Goal: Find specific page/section: Find specific page/section

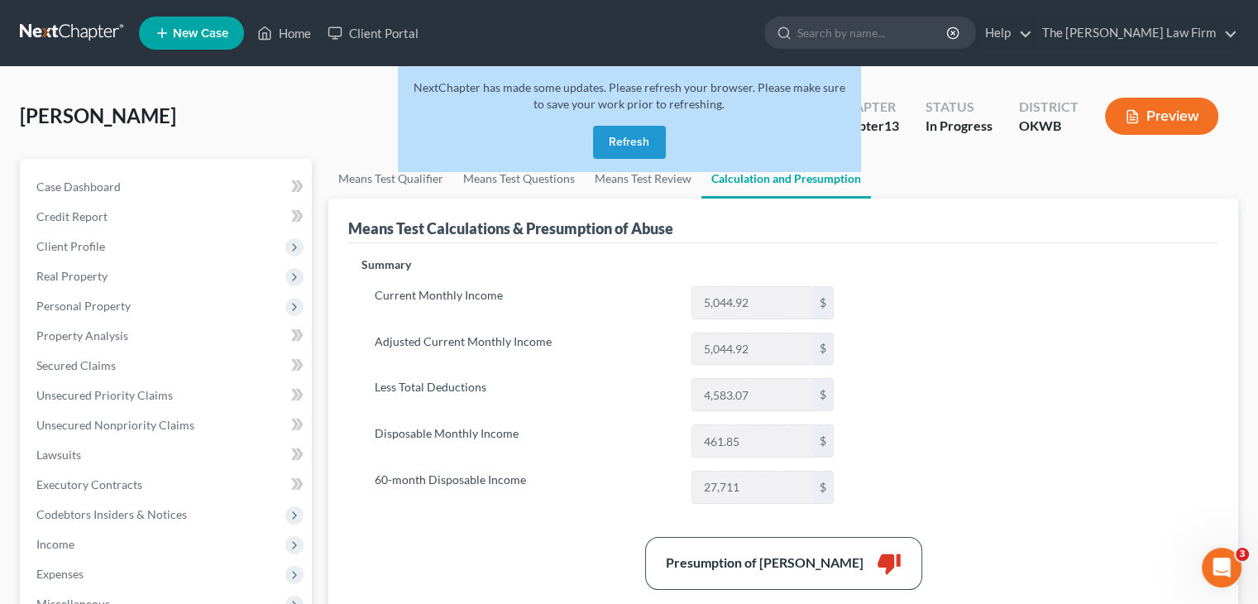
click at [635, 121] on div "NextChapter has made some updates. Please refresh your browser. Please make sur…" at bounding box center [629, 119] width 463 height 106
click at [630, 132] on button "Refresh" at bounding box center [629, 142] width 73 height 33
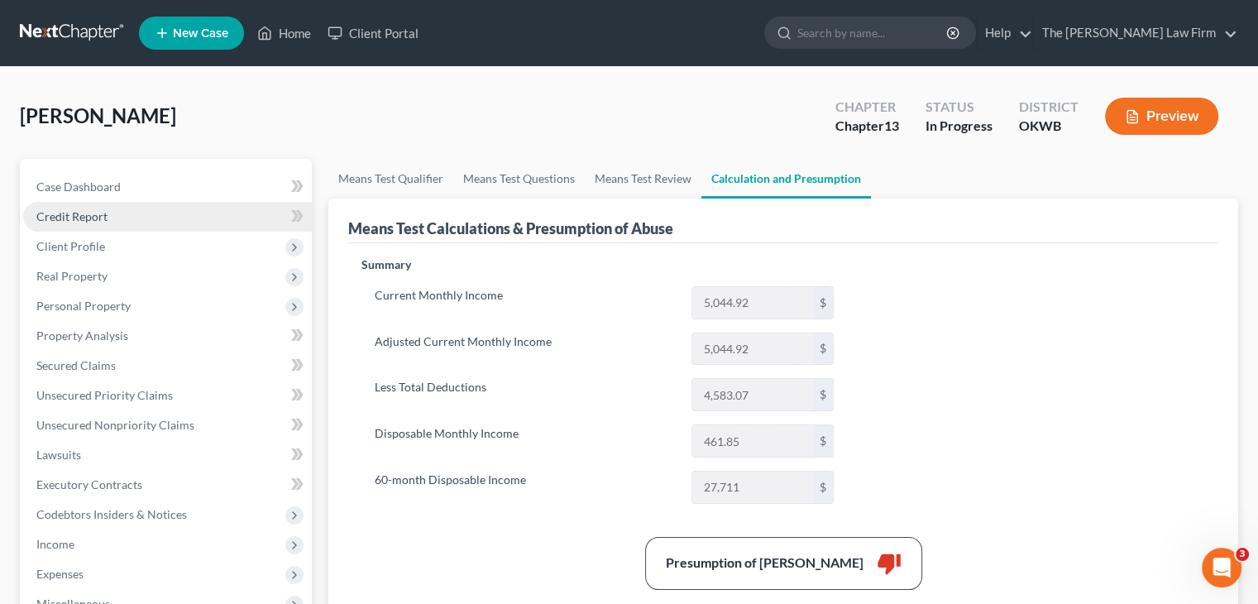
click at [89, 209] on span "Credit Report" at bounding box center [71, 216] width 71 height 14
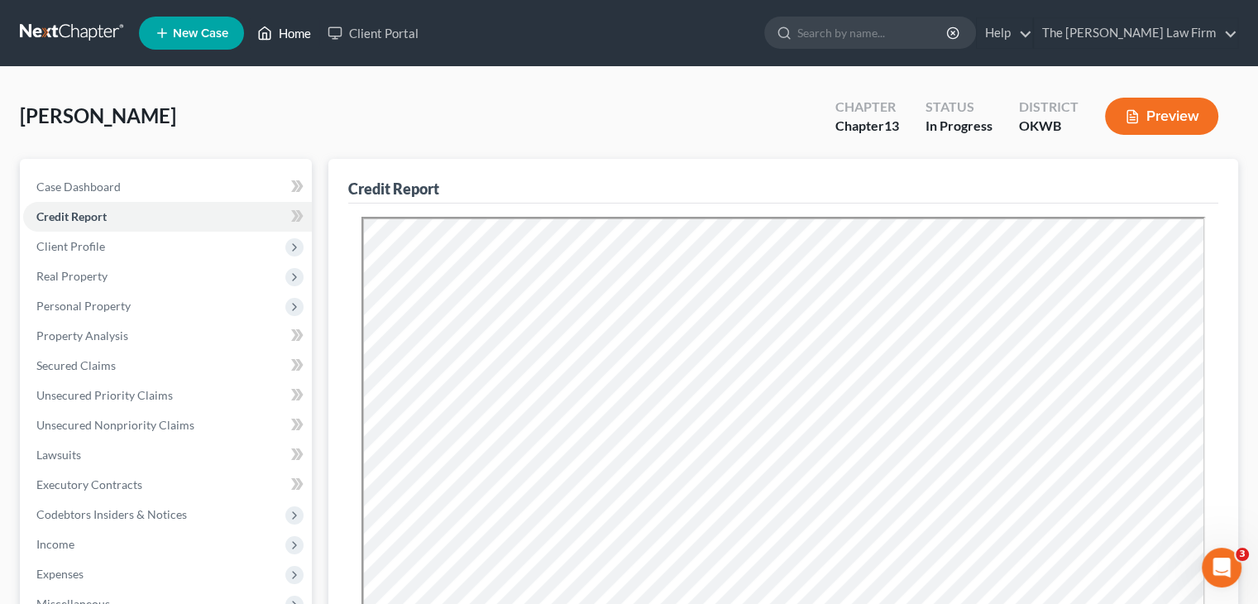
click at [302, 32] on link "Home" at bounding box center [284, 33] width 70 height 30
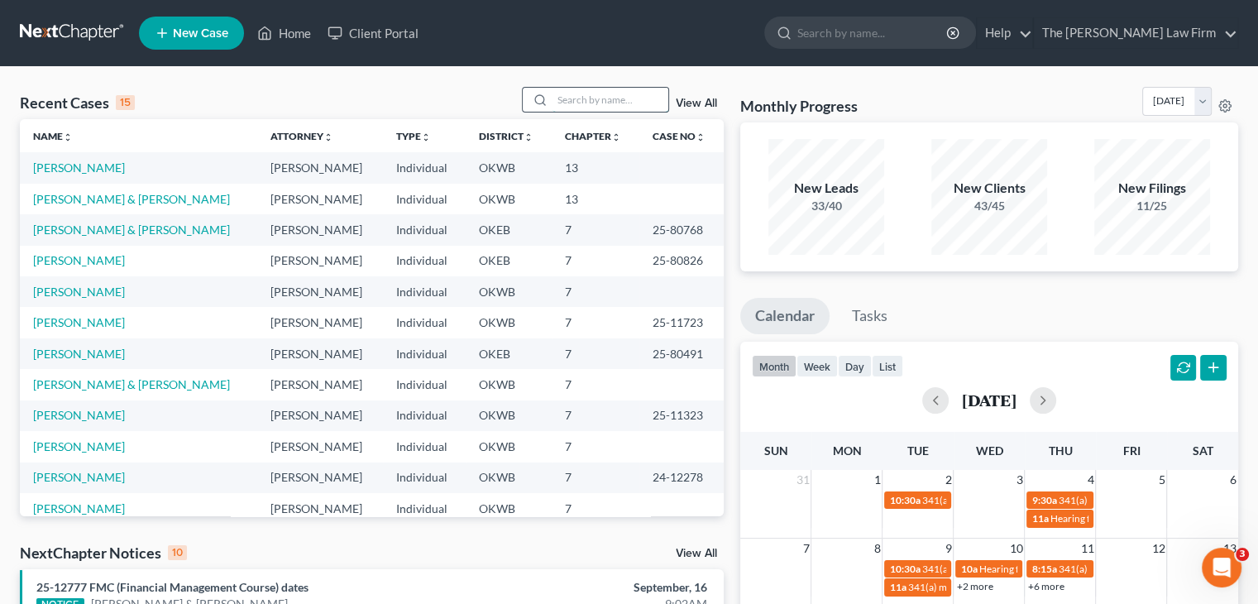
click at [613, 98] on input "search" at bounding box center [611, 100] width 116 height 24
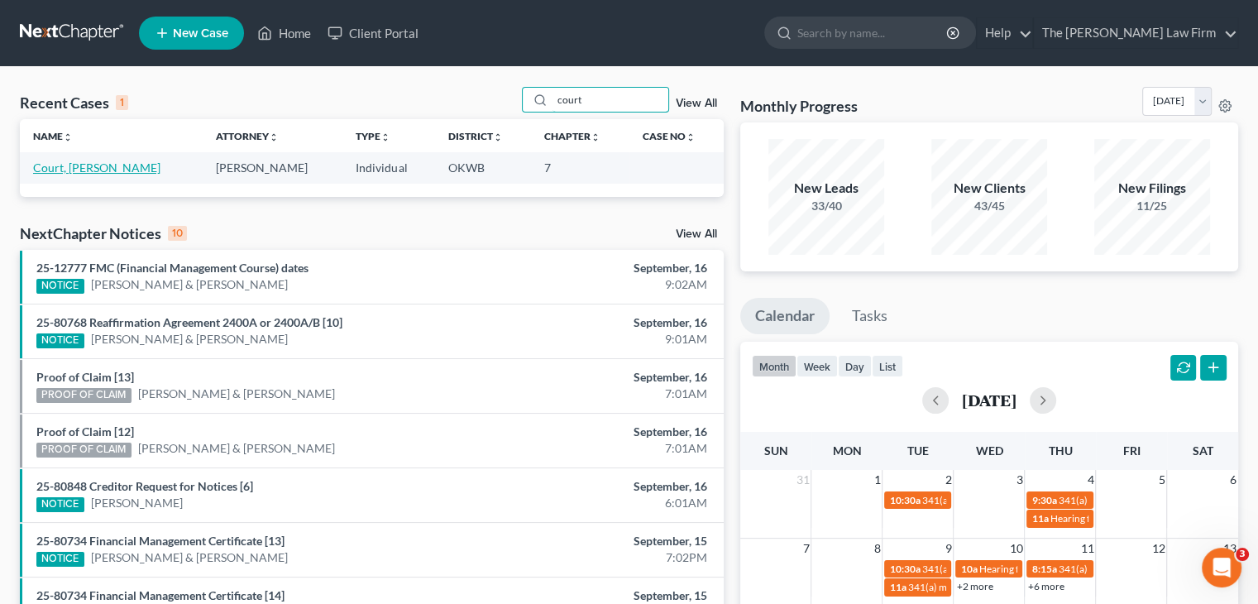
type input "court"
click at [61, 171] on link "Court, [PERSON_NAME]" at bounding box center [96, 167] width 127 height 14
select select "3"
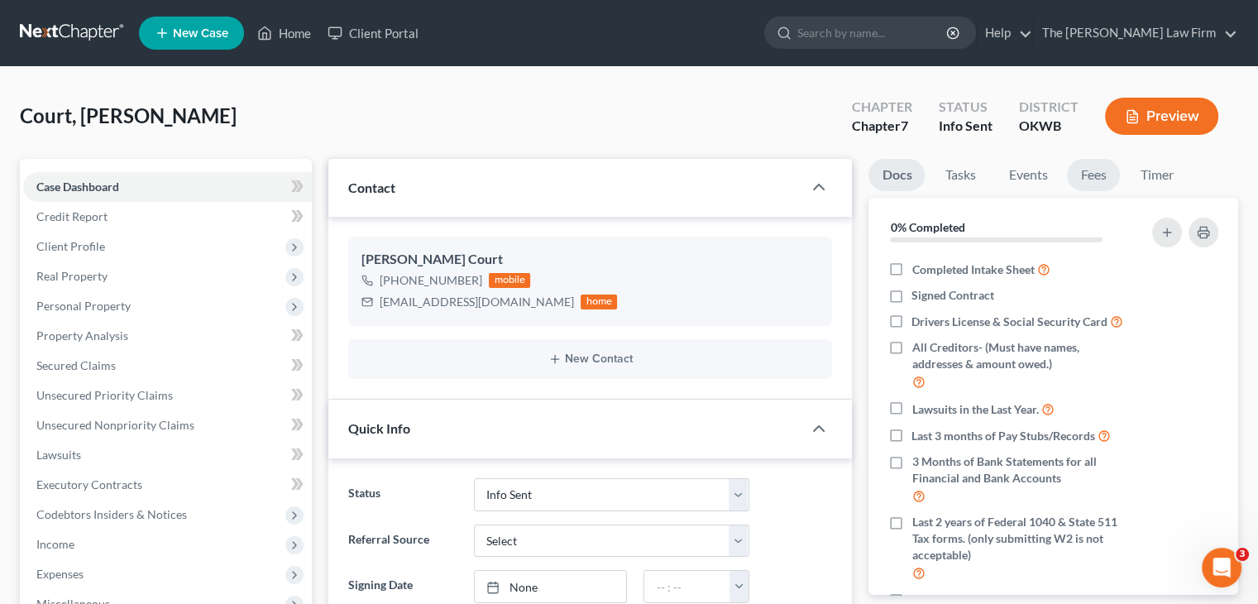
click at [1091, 170] on link "Fees" at bounding box center [1093, 175] width 53 height 32
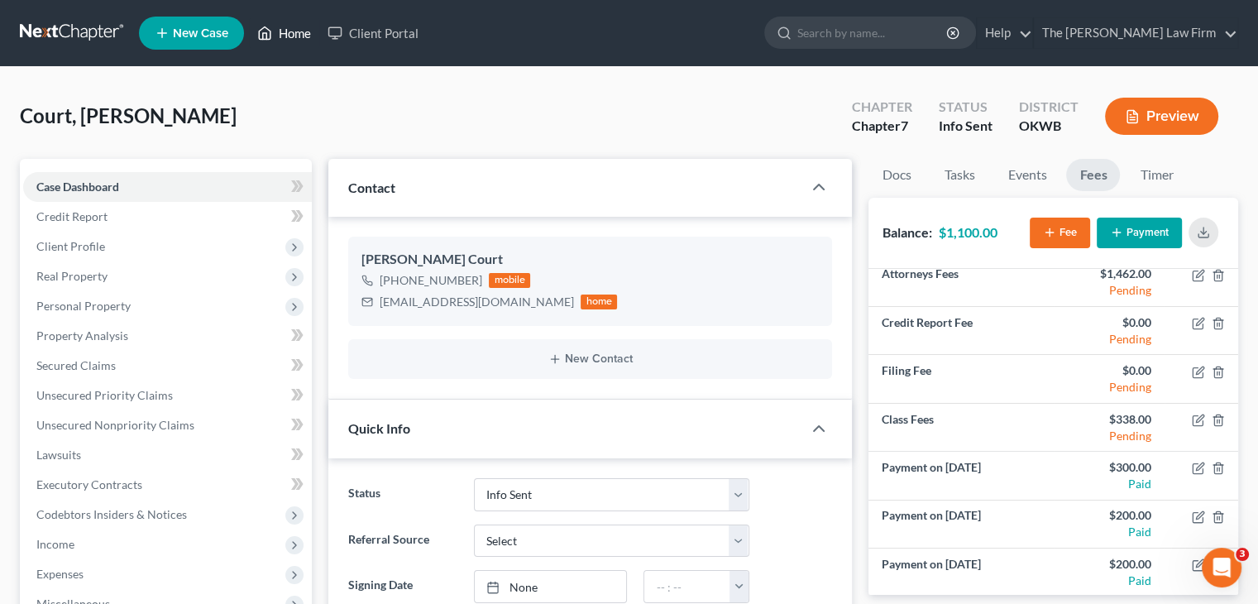
click at [290, 31] on link "Home" at bounding box center [284, 33] width 70 height 30
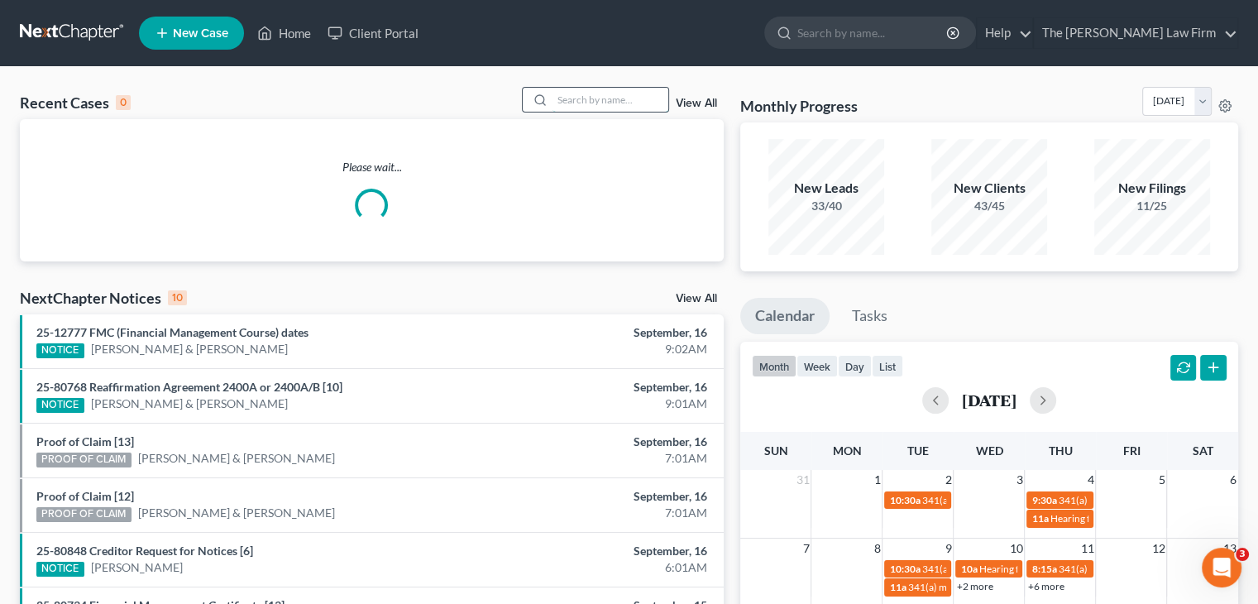
click at [606, 98] on input "search" at bounding box center [611, 100] width 116 height 24
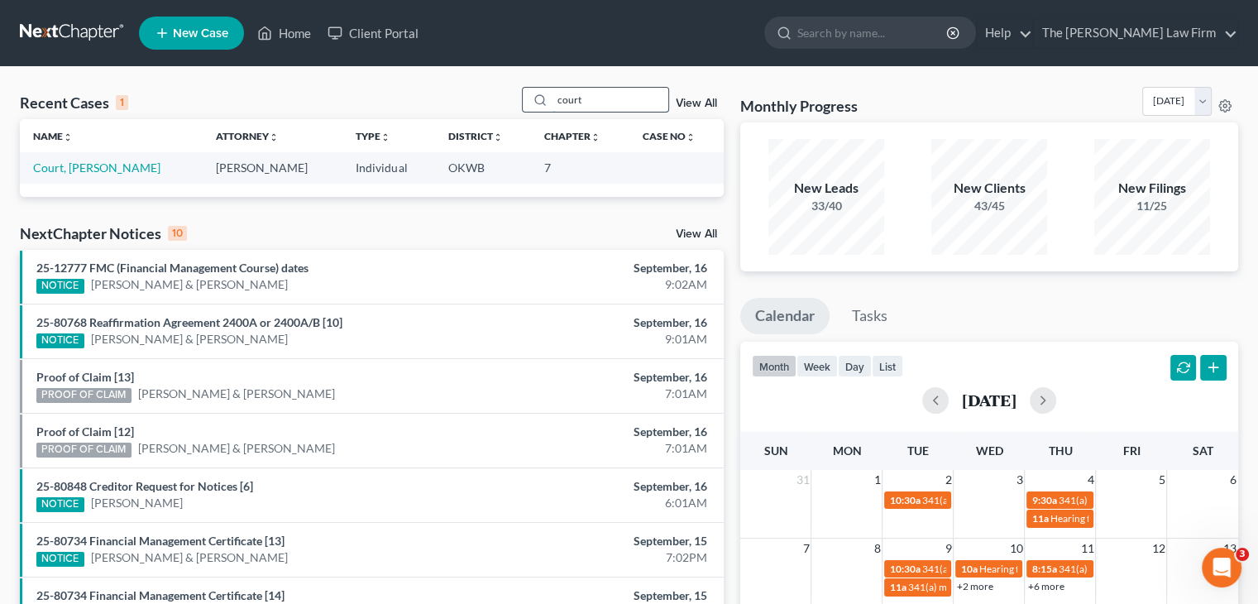
click at [606, 98] on input "court" at bounding box center [611, 100] width 116 height 24
type input "c"
type input "[PERSON_NAME]"
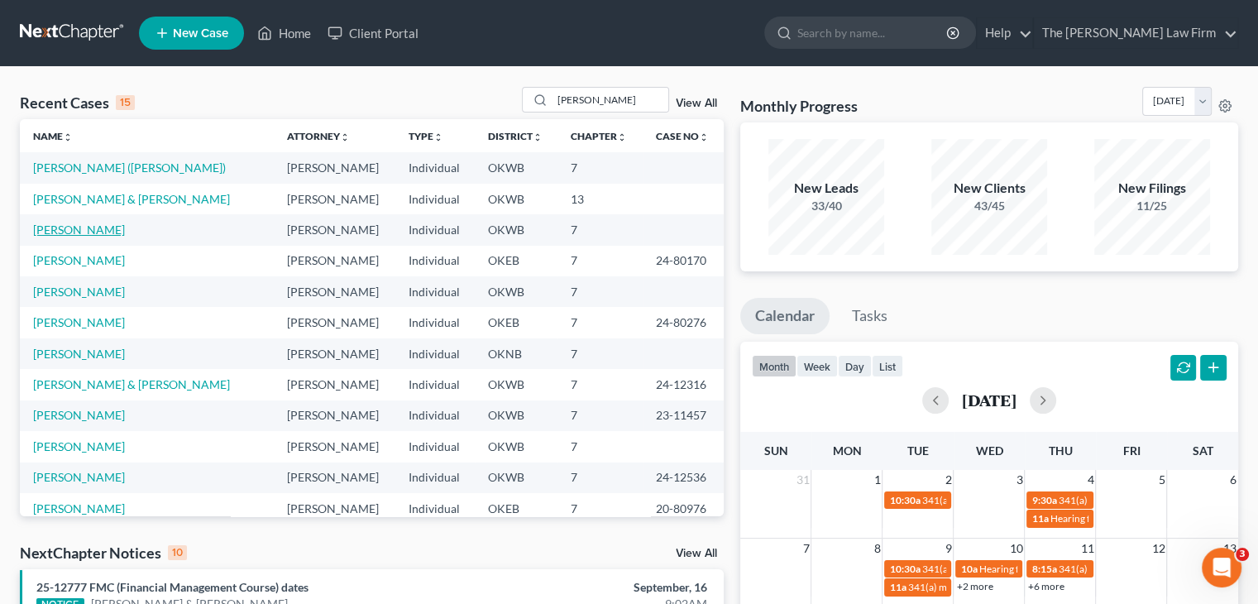
click at [91, 229] on link "[PERSON_NAME]" at bounding box center [79, 230] width 92 height 14
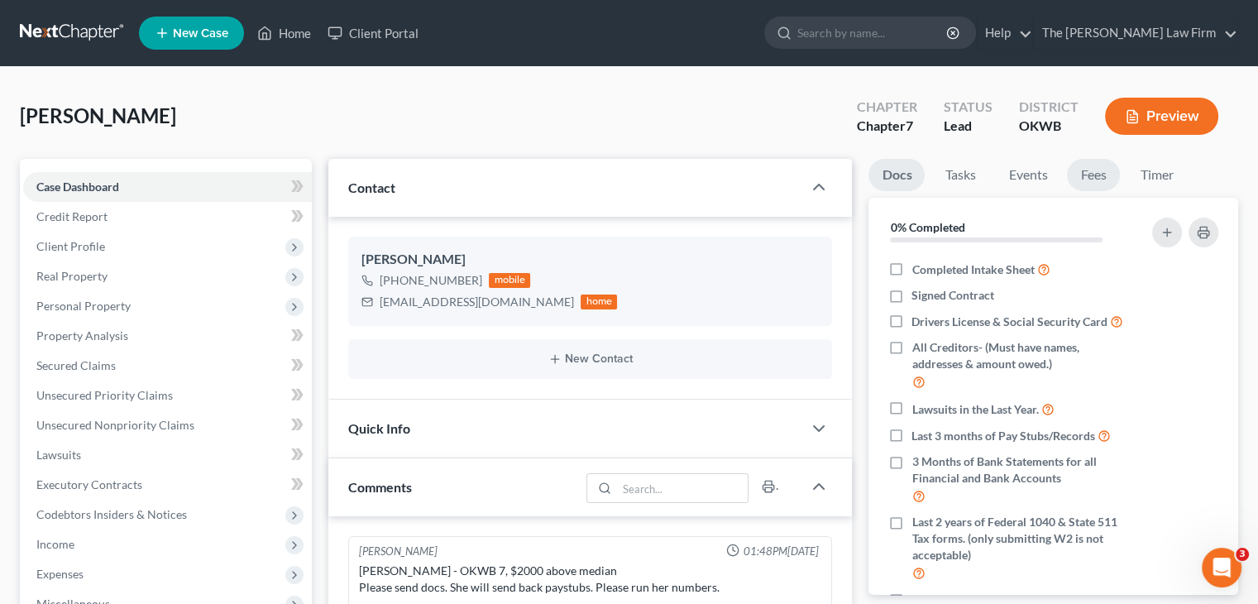
scroll to position [729, 0]
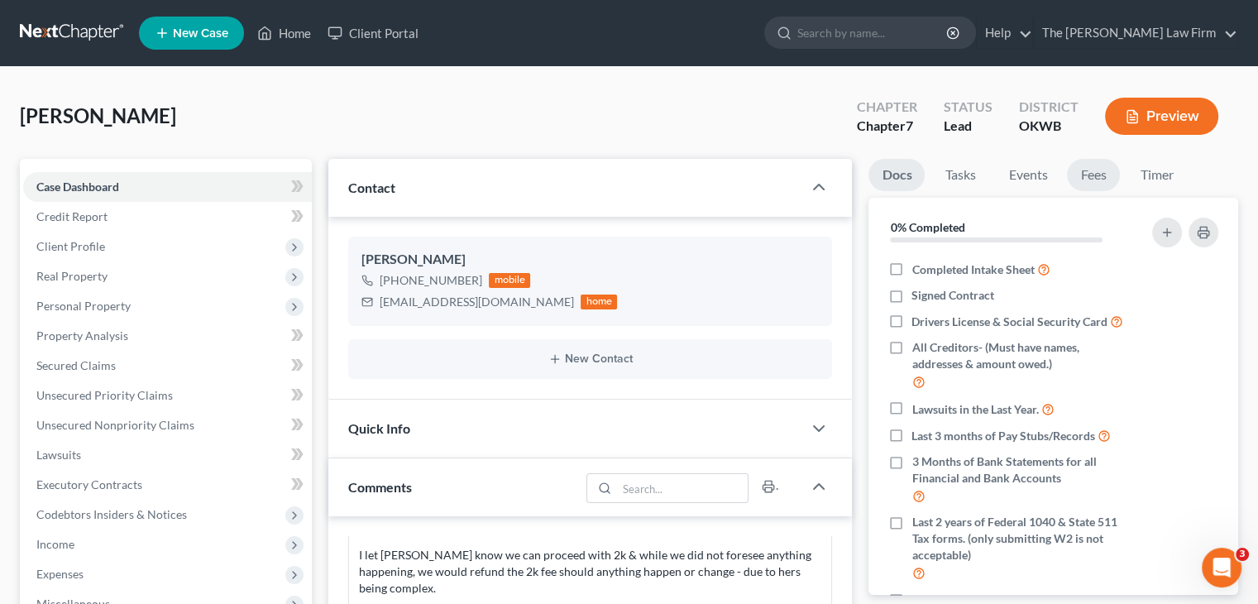
click at [1096, 175] on link "Fees" at bounding box center [1093, 175] width 53 height 32
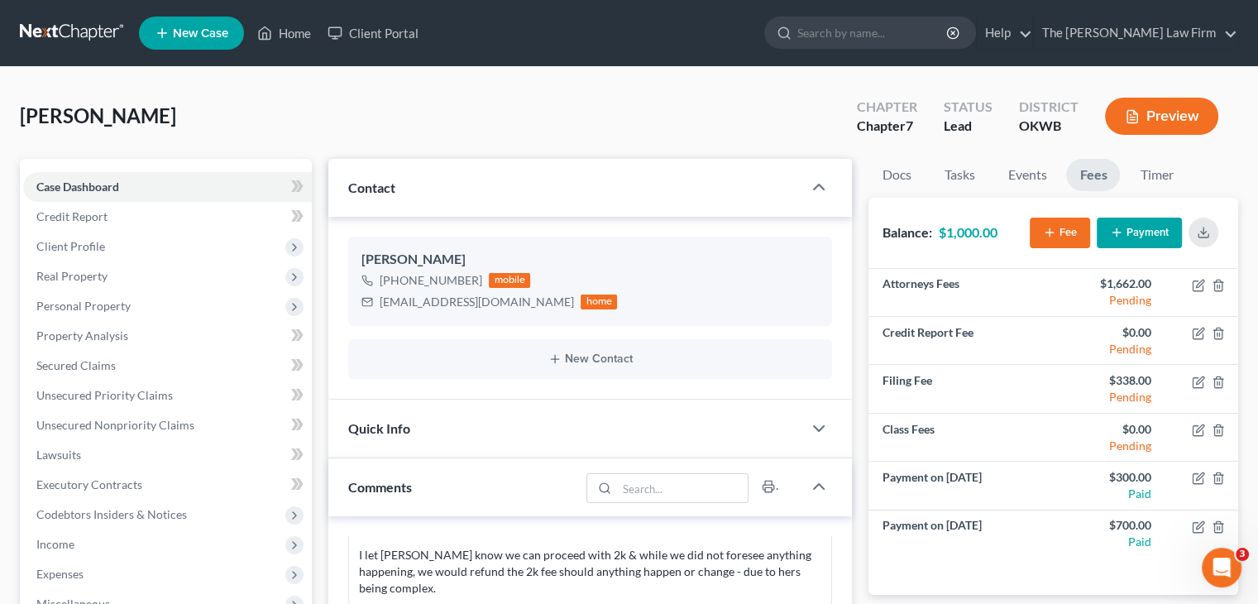
scroll to position [0, 0]
click at [272, 27] on icon at bounding box center [264, 33] width 15 height 20
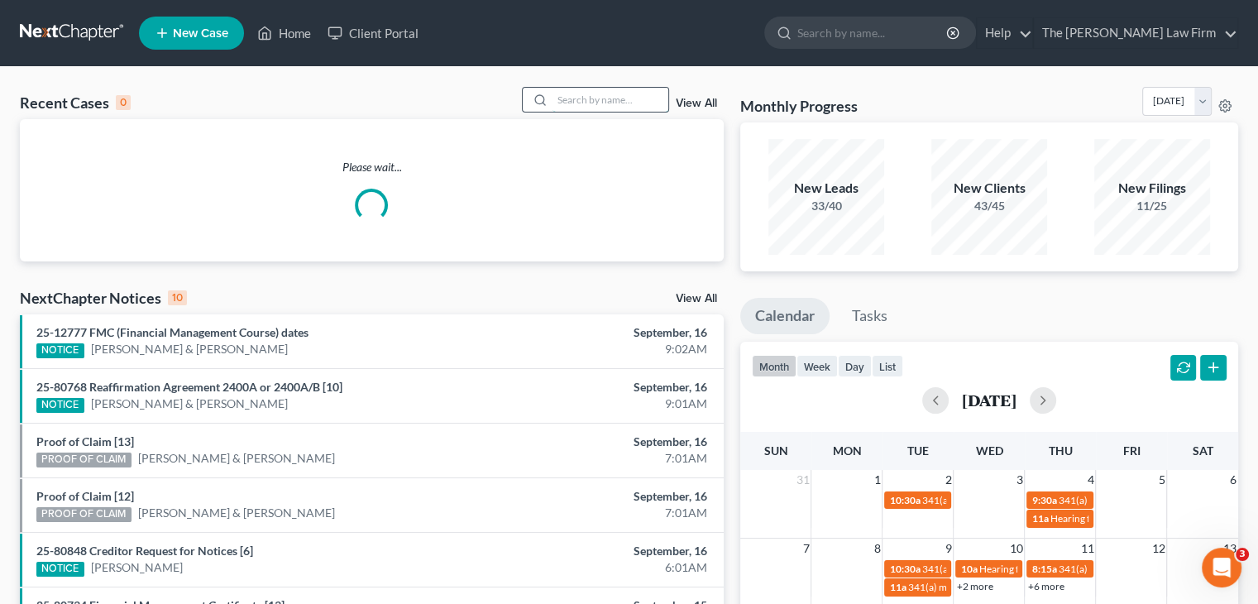
click at [586, 93] on input "search" at bounding box center [611, 100] width 116 height 24
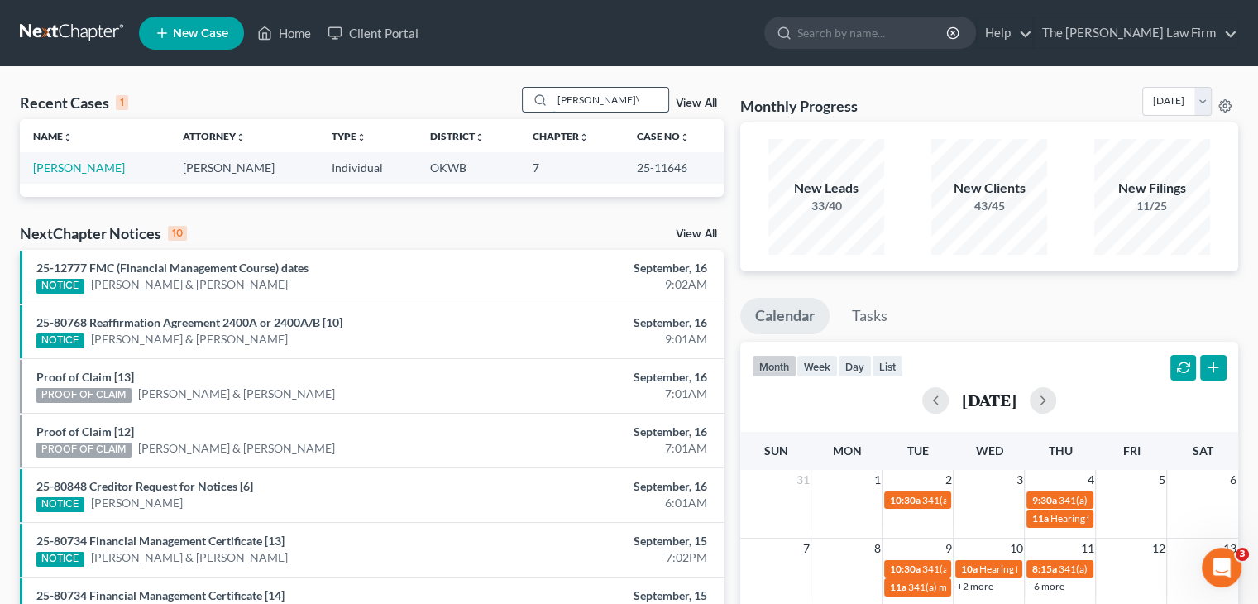
type input "[PERSON_NAME]"
click at [79, 168] on link "[PERSON_NAME]" at bounding box center [79, 167] width 92 height 14
select select "2"
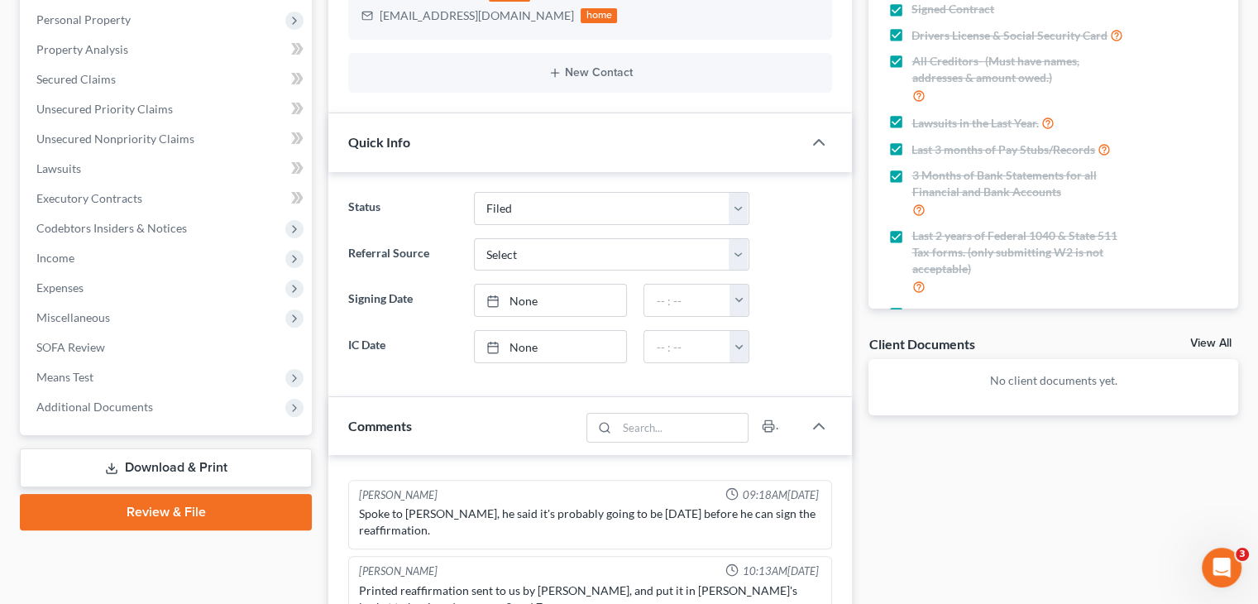
scroll to position [293, 0]
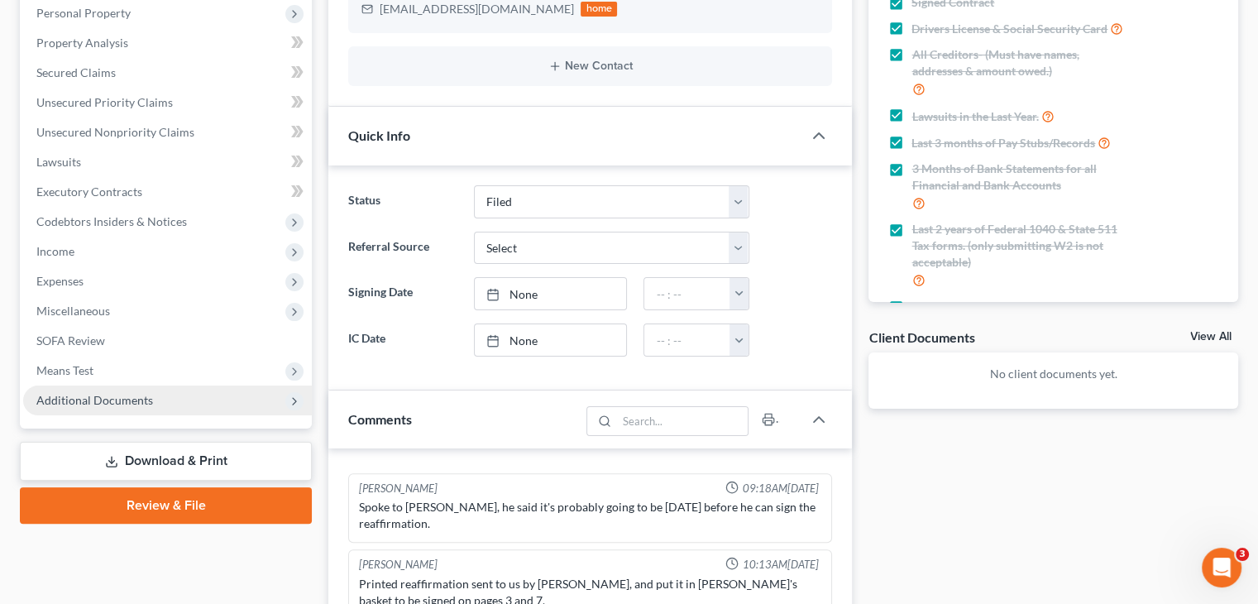
click at [77, 400] on span "Additional Documents" at bounding box center [94, 400] width 117 height 14
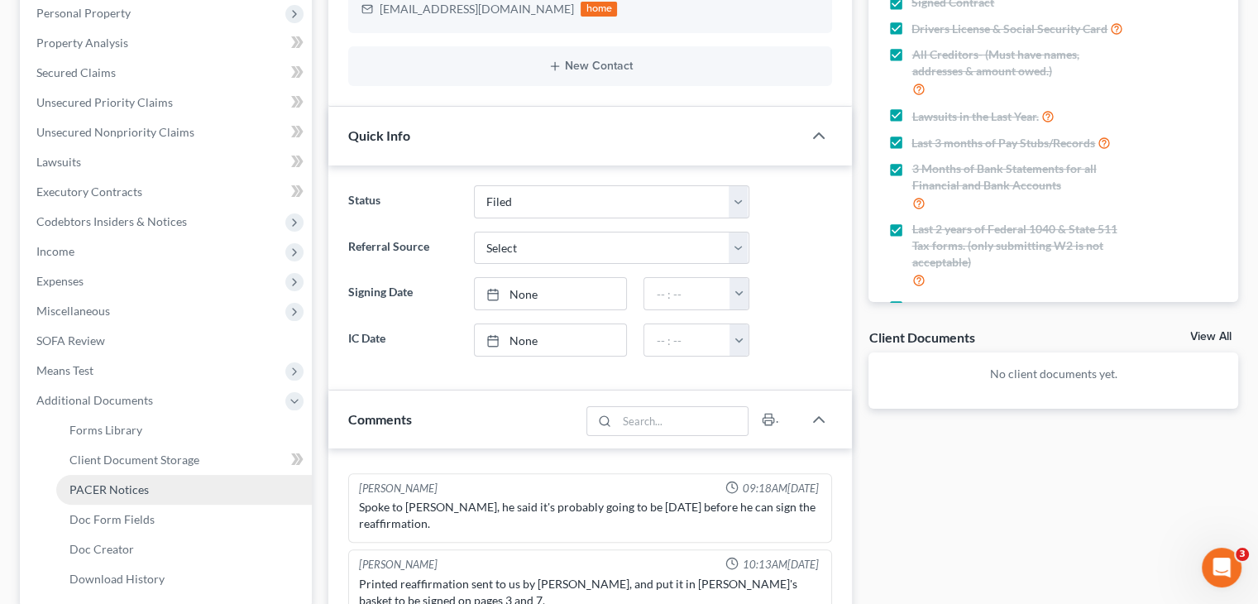
click at [122, 489] on span "PACER Notices" at bounding box center [108, 489] width 79 height 14
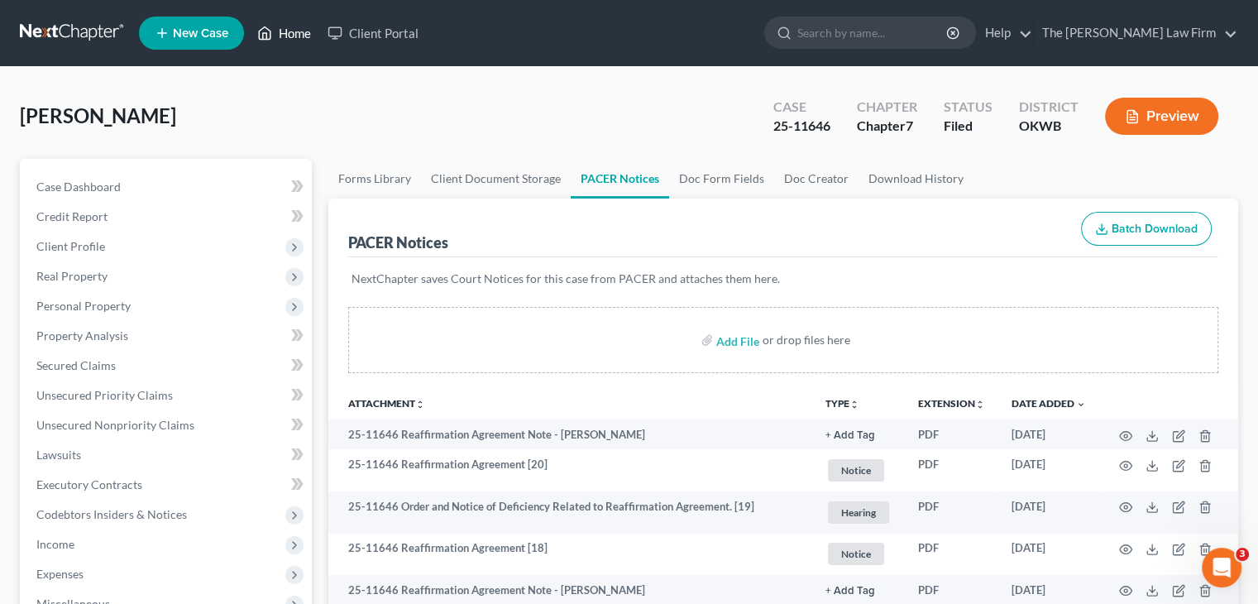
click at [288, 34] on link "Home" at bounding box center [284, 33] width 70 height 30
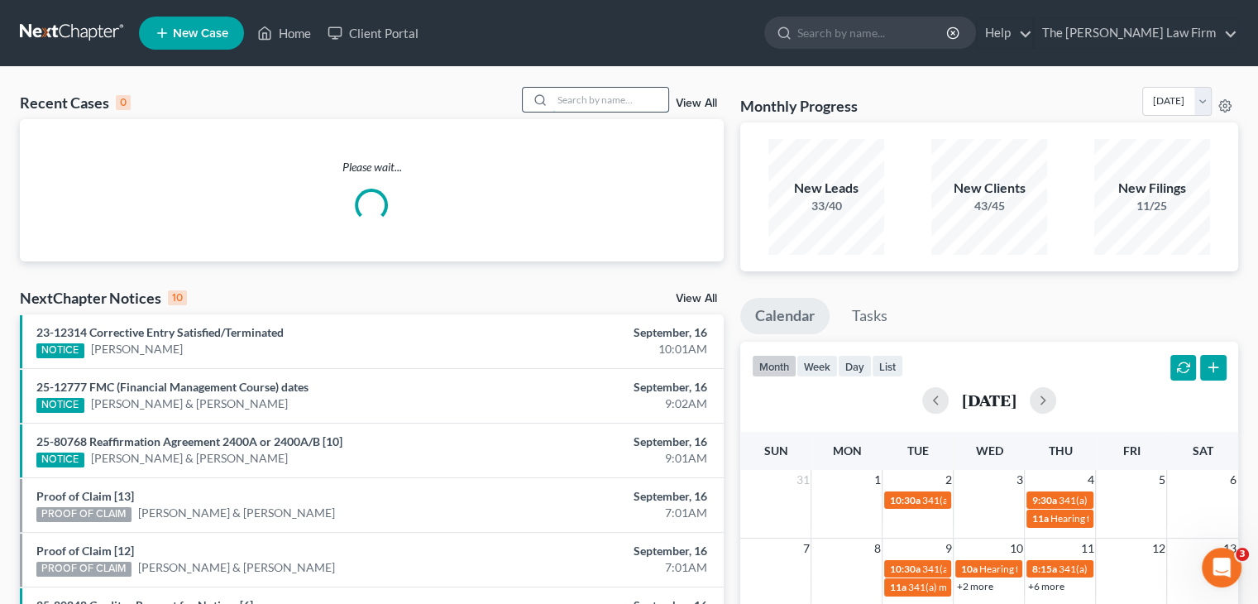
click at [581, 98] on input "search" at bounding box center [611, 100] width 116 height 24
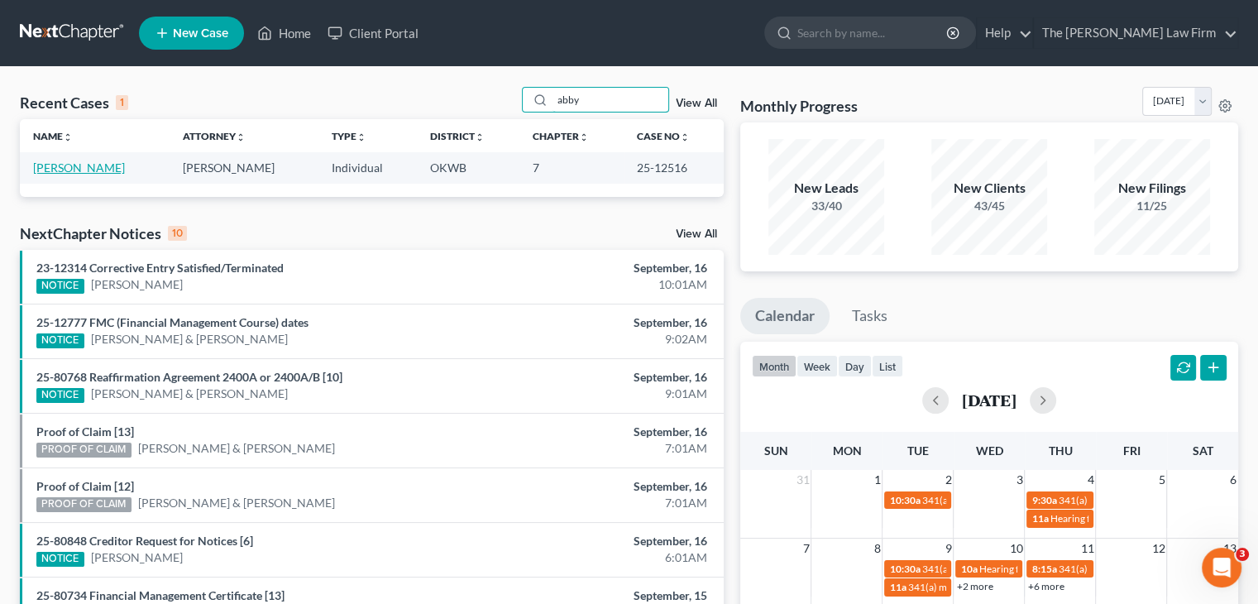
type input "abby"
click at [60, 172] on link "[PERSON_NAME]" at bounding box center [79, 167] width 92 height 14
select select "2"
select select "4"
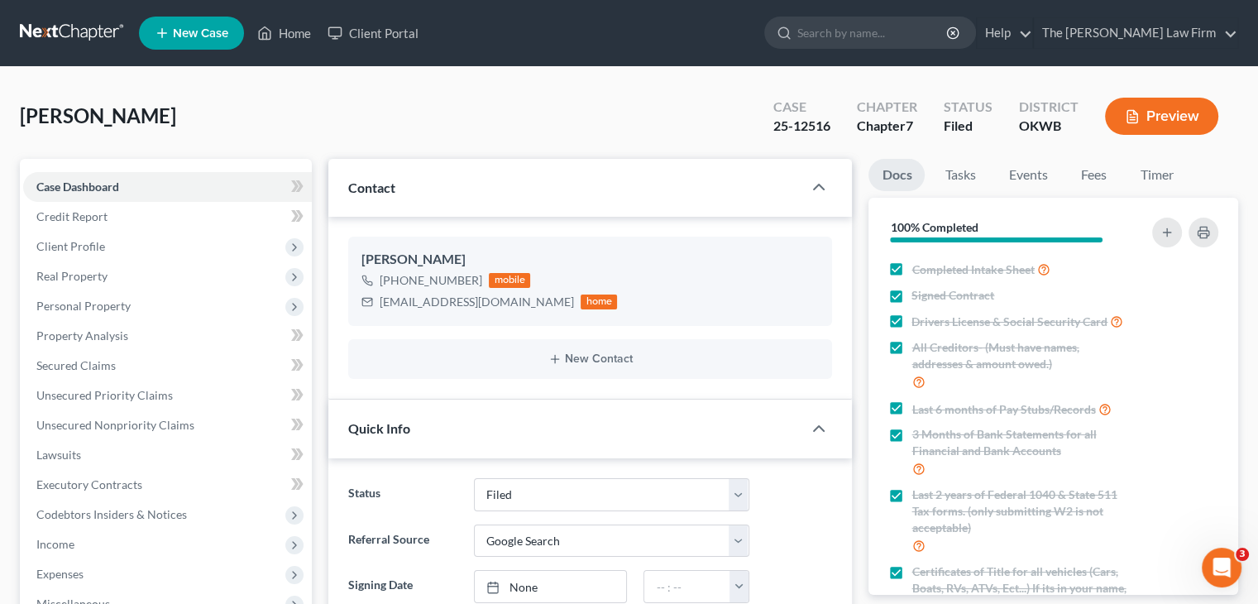
scroll to position [1343, 0]
